Goal: Information Seeking & Learning: Learn about a topic

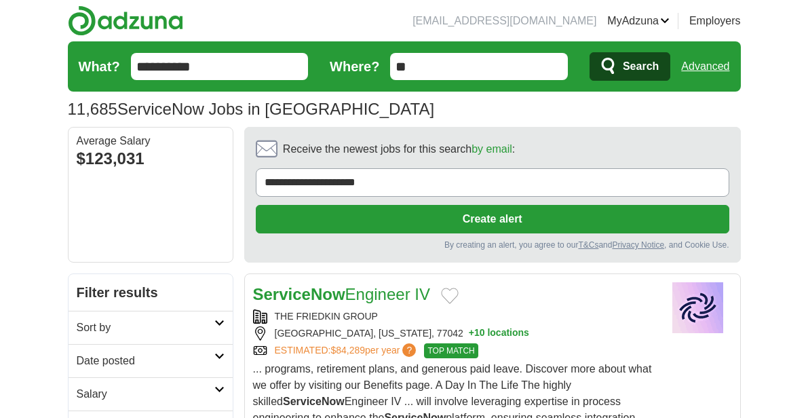
click at [225, 324] on link "Sort by" at bounding box center [151, 327] width 164 height 33
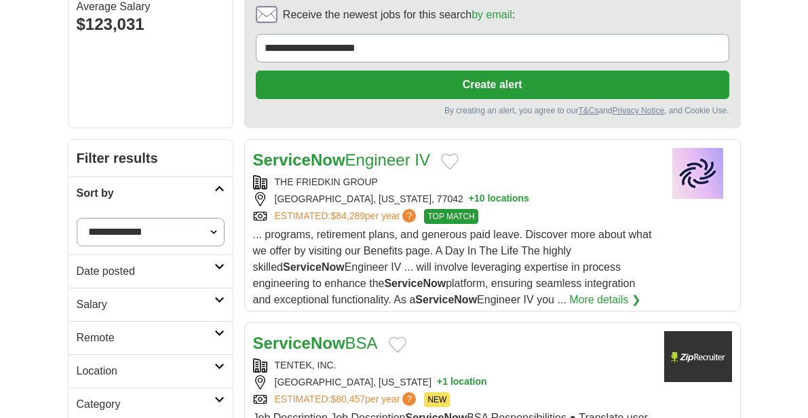
scroll to position [136, 0]
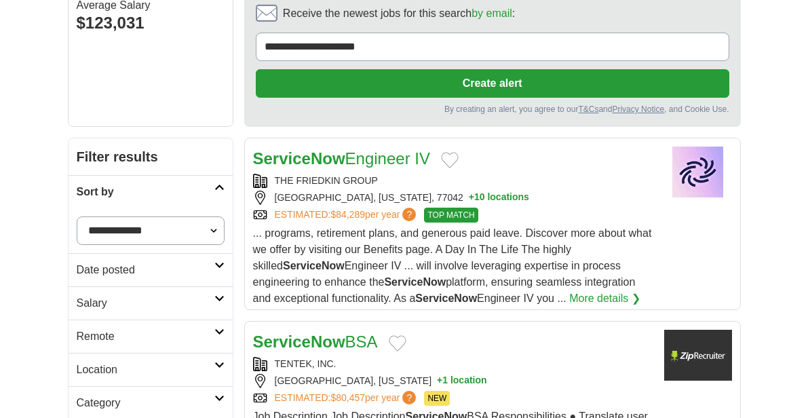
click at [220, 277] on link "Date posted" at bounding box center [151, 269] width 164 height 33
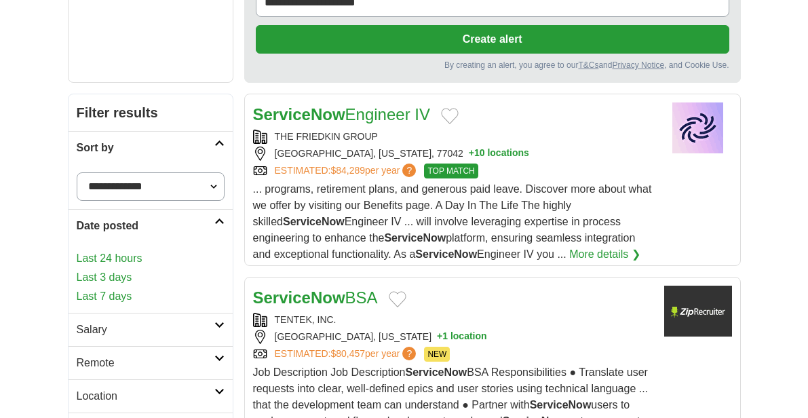
scroll to position [203, 0]
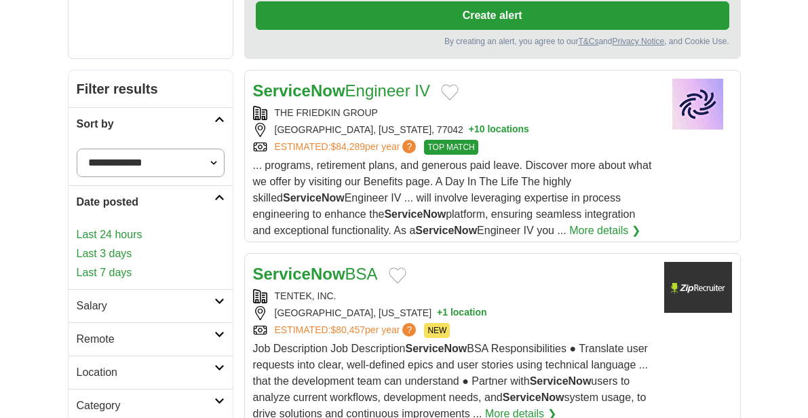
click at [123, 235] on link "Last 24 hours" at bounding box center [151, 235] width 148 height 16
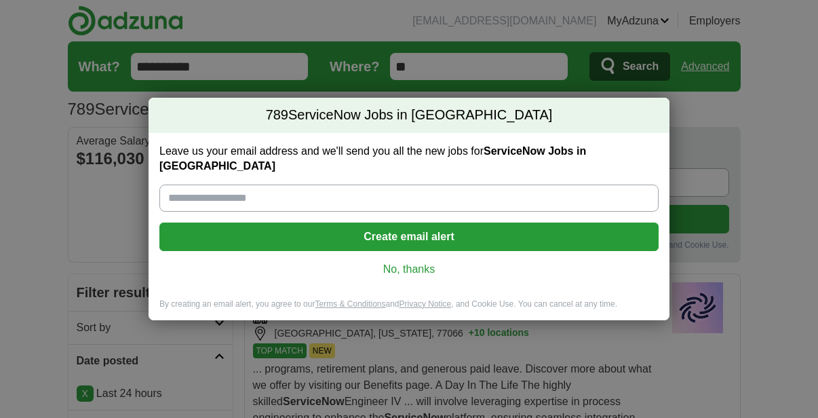
click at [414, 262] on link "No, thanks" at bounding box center [408, 269] width 477 height 15
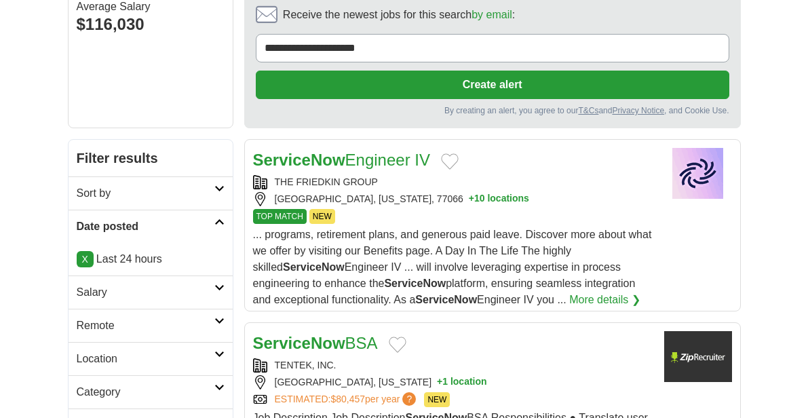
scroll to position [136, 0]
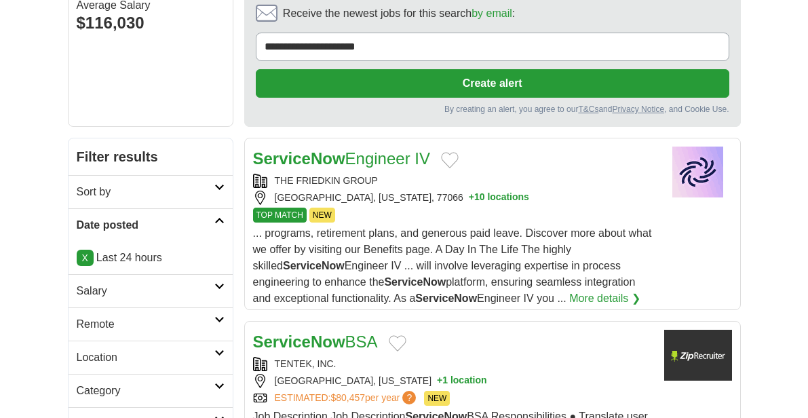
click at [226, 317] on link "Remote" at bounding box center [151, 323] width 164 height 33
click at [117, 355] on link "Remote jobs" at bounding box center [107, 357] width 61 height 12
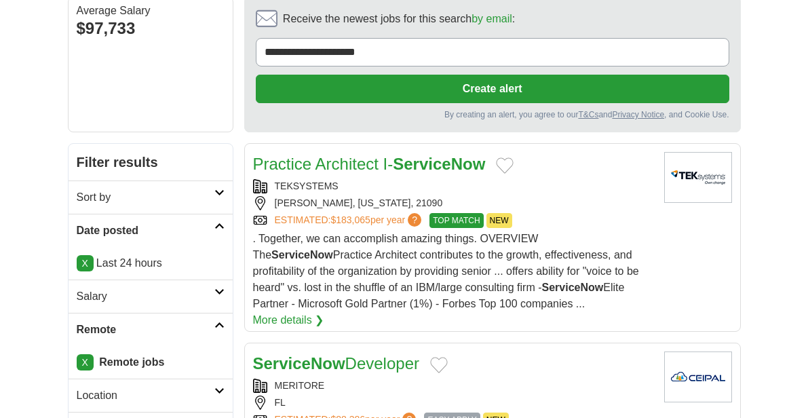
scroll to position [136, 0]
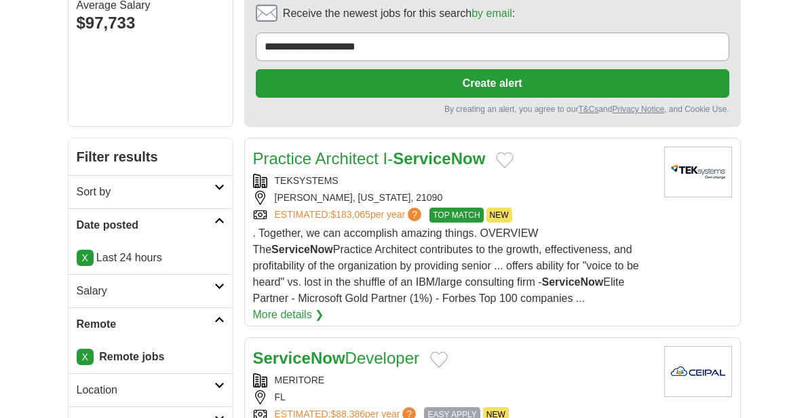
click at [339, 254] on span ". Together, we can accomplish amazing things. OVERVIEW The ServiceNow Practice …" at bounding box center [446, 265] width 386 height 77
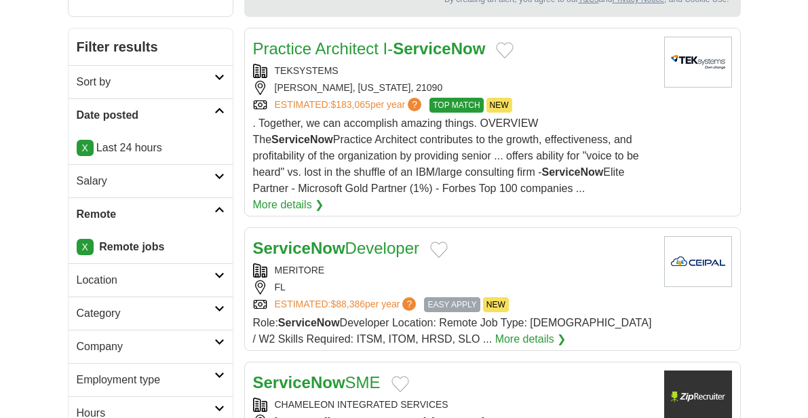
scroll to position [271, 0]
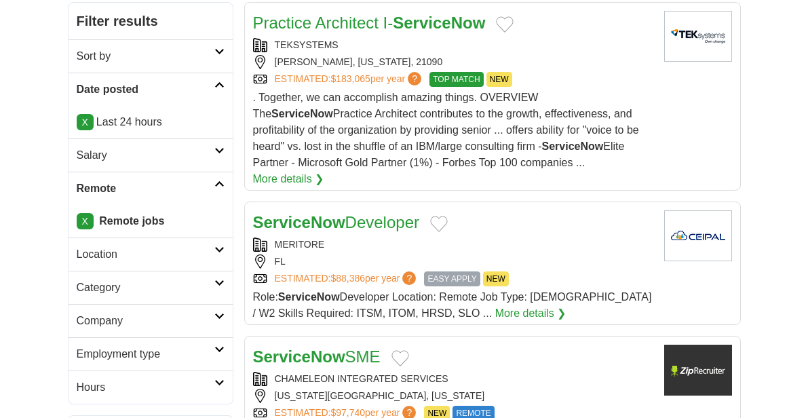
click at [396, 254] on div "FL" at bounding box center [453, 261] width 400 height 14
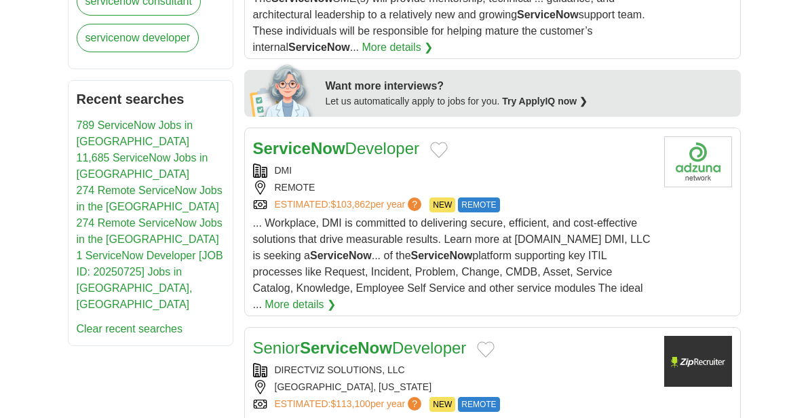
scroll to position [746, 0]
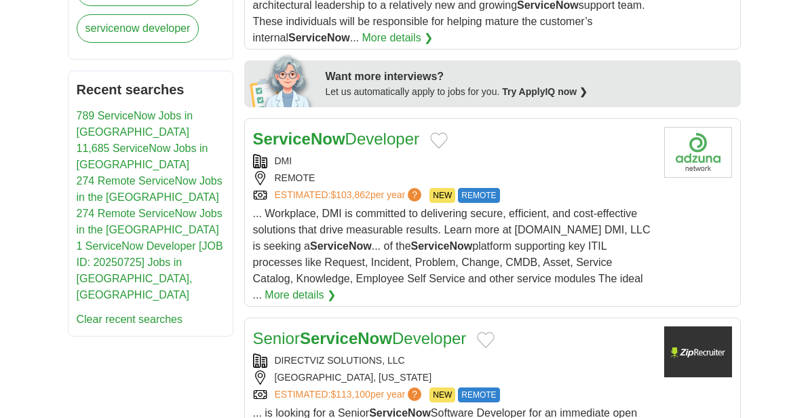
click at [525, 208] on span "... Workplace, DMI is committed to delivering secure, efﬁcient, and cost-effect…" at bounding box center [451, 254] width 397 height 93
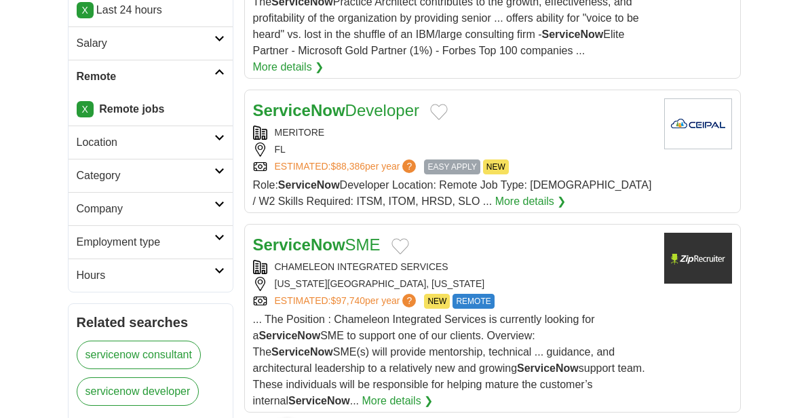
scroll to position [407, 0]
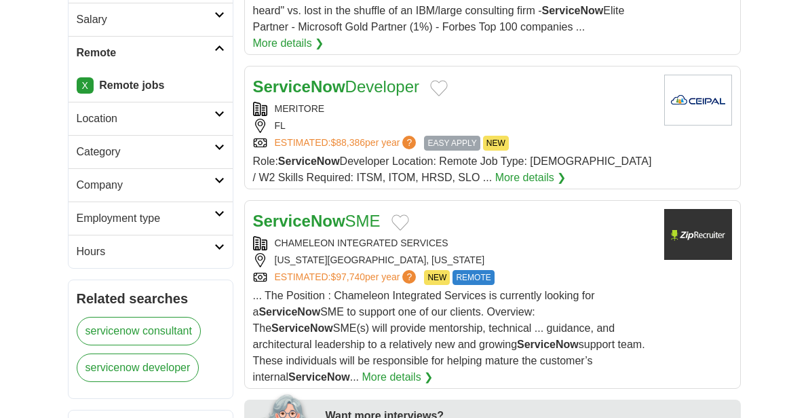
click at [487, 253] on div "MISSOURI TOWNSHIP, MISSOURI" at bounding box center [453, 260] width 400 height 14
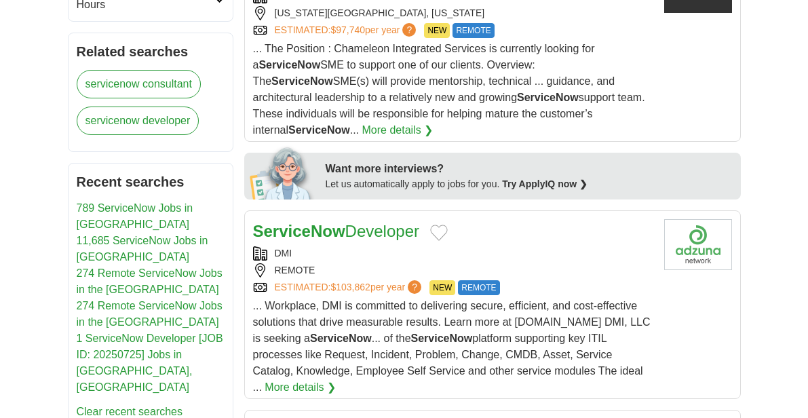
scroll to position [678, 0]
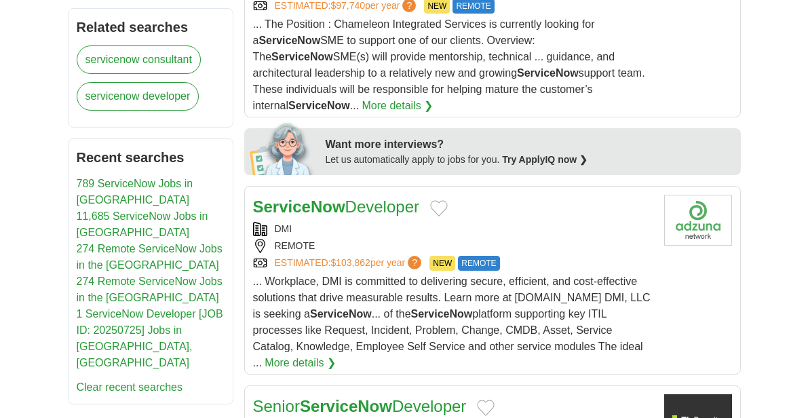
click at [522, 239] on div "REMOTE" at bounding box center [453, 246] width 400 height 14
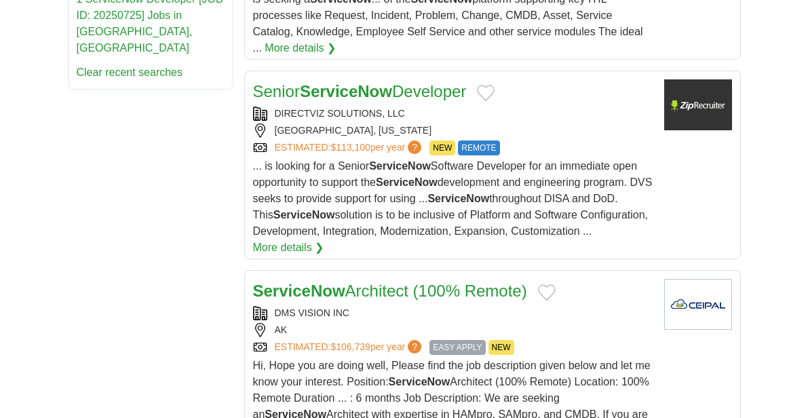
scroll to position [1017, 0]
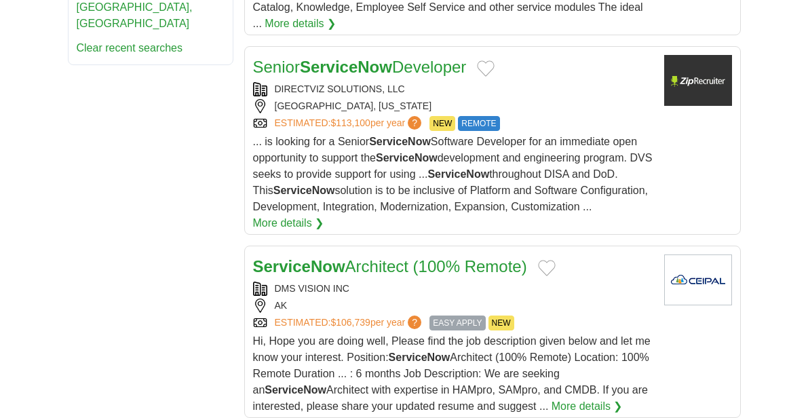
click at [462, 298] on div "AK" at bounding box center [453, 305] width 400 height 14
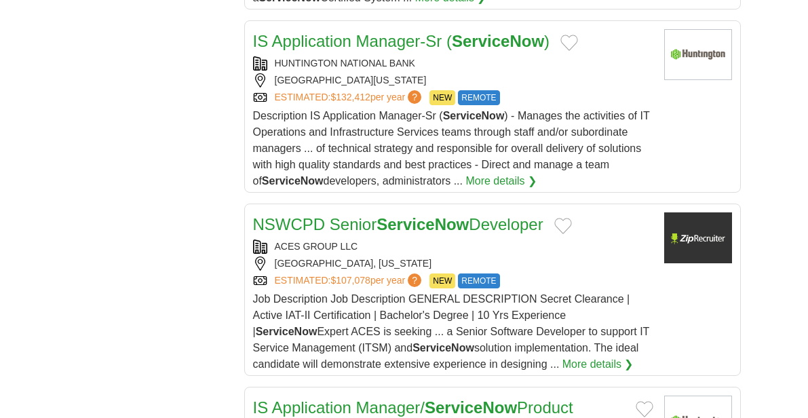
scroll to position [1763, 0]
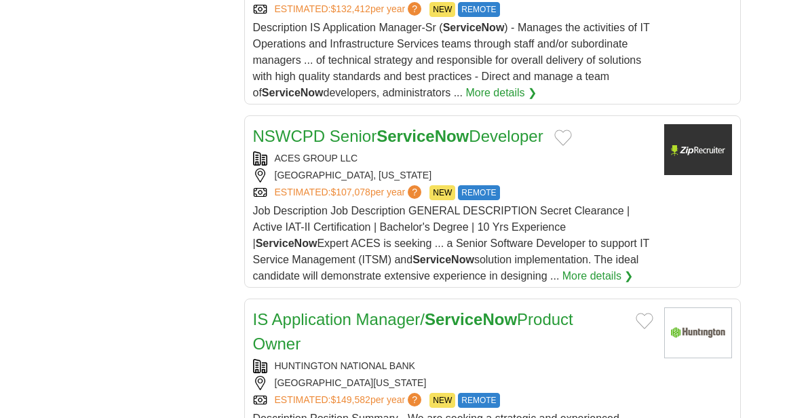
click at [530, 167] on div "ACES GROUP LLC PHILADELPHIA, PENNSYLVANIA ESTIMATED: $107,078 per year ? NEW RE…" at bounding box center [453, 175] width 400 height 49
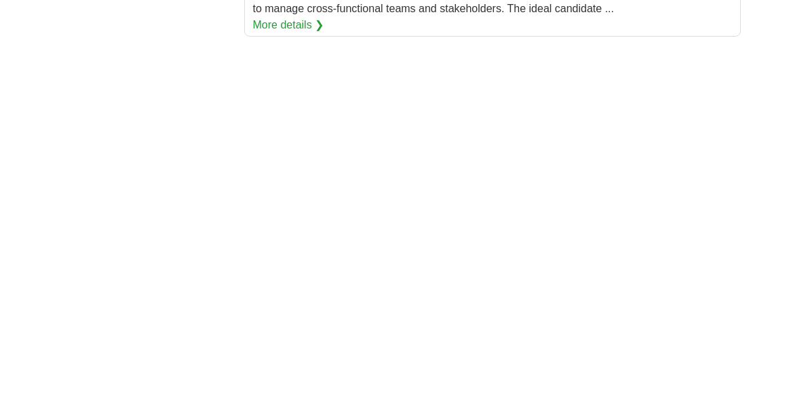
scroll to position [1899, 0]
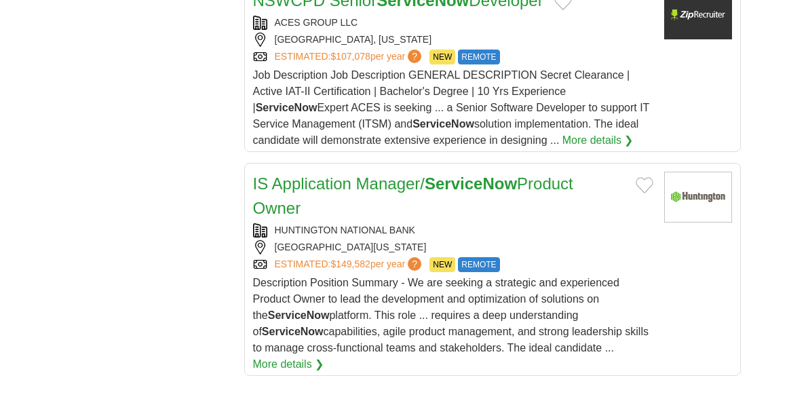
click at [540, 223] on div "HUNTINGTON NATIONAL BANK" at bounding box center [453, 230] width 400 height 14
